Goal: Information Seeking & Learning: Learn about a topic

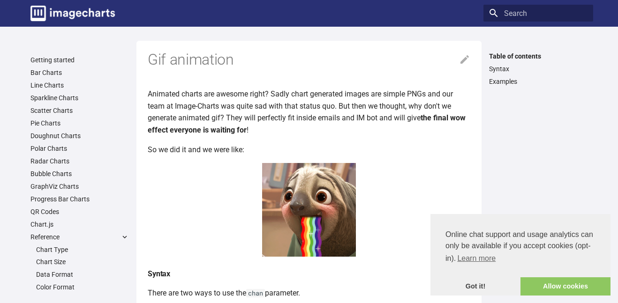
click at [339, 216] on center at bounding box center [309, 212] width 323 height 98
click at [336, 215] on img at bounding box center [309, 210] width 94 height 94
click at [523, 100] on div "Table of contents Syntax Examples" at bounding box center [539, 172] width 110 height 240
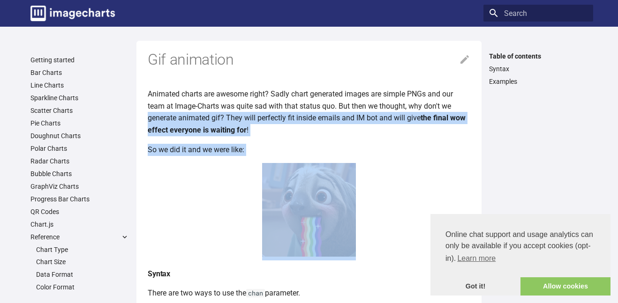
drag, startPoint x: 458, startPoint y: 103, endPoint x: 324, endPoint y: 236, distance: 189.1
click at [324, 236] on img at bounding box center [309, 210] width 94 height 94
click at [325, 212] on img at bounding box center [309, 210] width 94 height 94
click at [535, 109] on div "Table of contents Syntax Examples" at bounding box center [539, 172] width 110 height 240
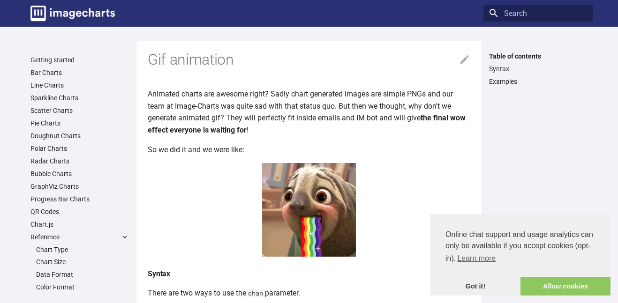
click at [314, 214] on img at bounding box center [309, 210] width 94 height 94
click at [296, 217] on img at bounding box center [309, 210] width 94 height 94
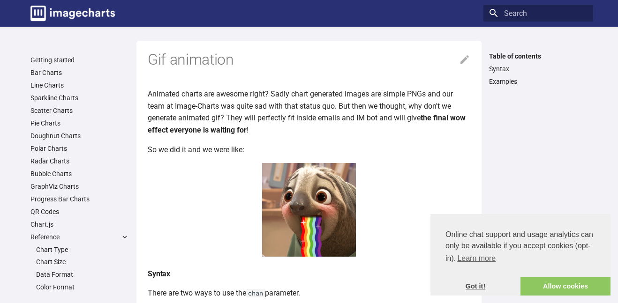
click at [483, 286] on link "Got it!" at bounding box center [476, 287] width 90 height 19
